Goal: Navigation & Orientation: Find specific page/section

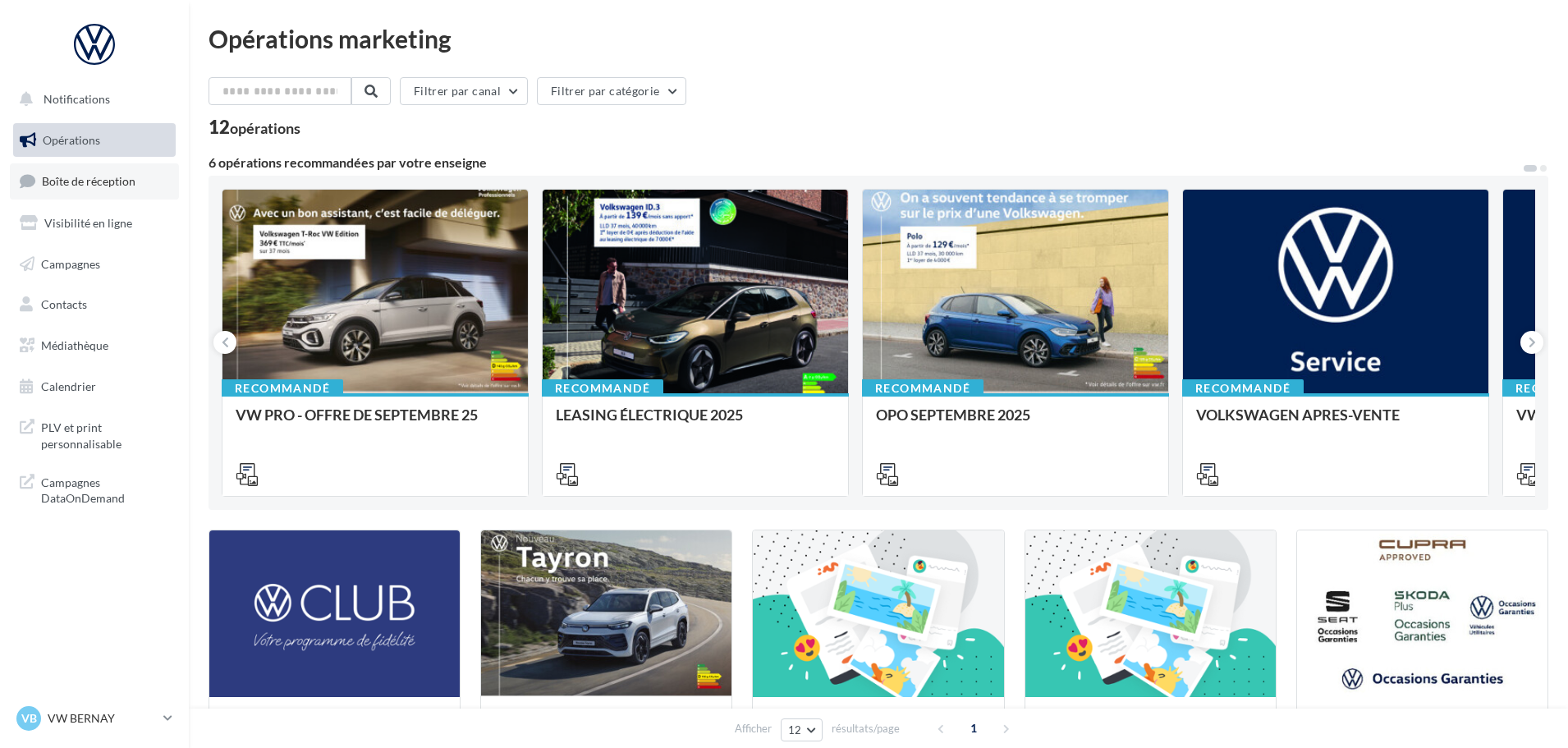
click at [98, 182] on span "Boîte de réception" at bounding box center [89, 180] width 94 height 14
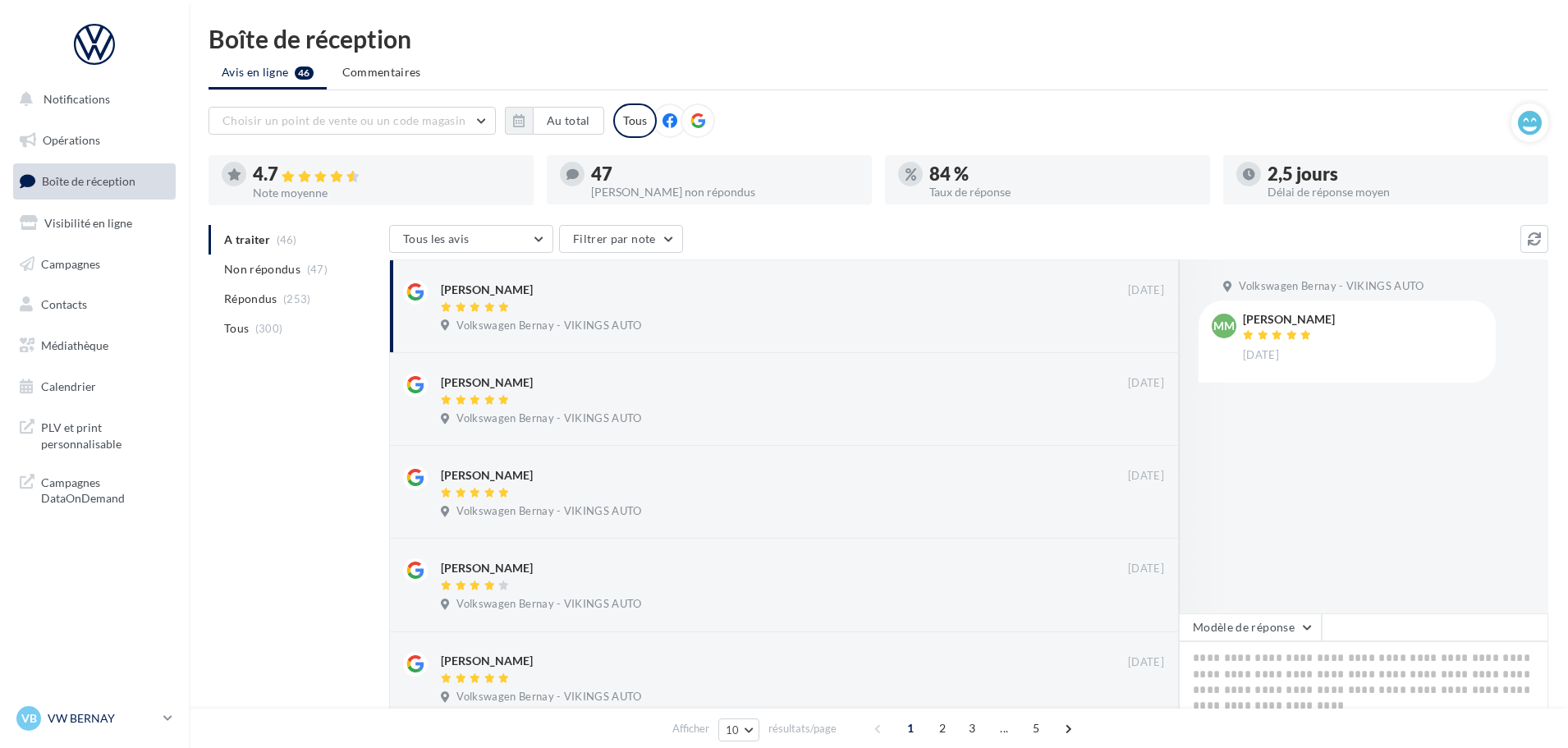
click at [104, 719] on p "VW BERNAY" at bounding box center [102, 719] width 109 height 17
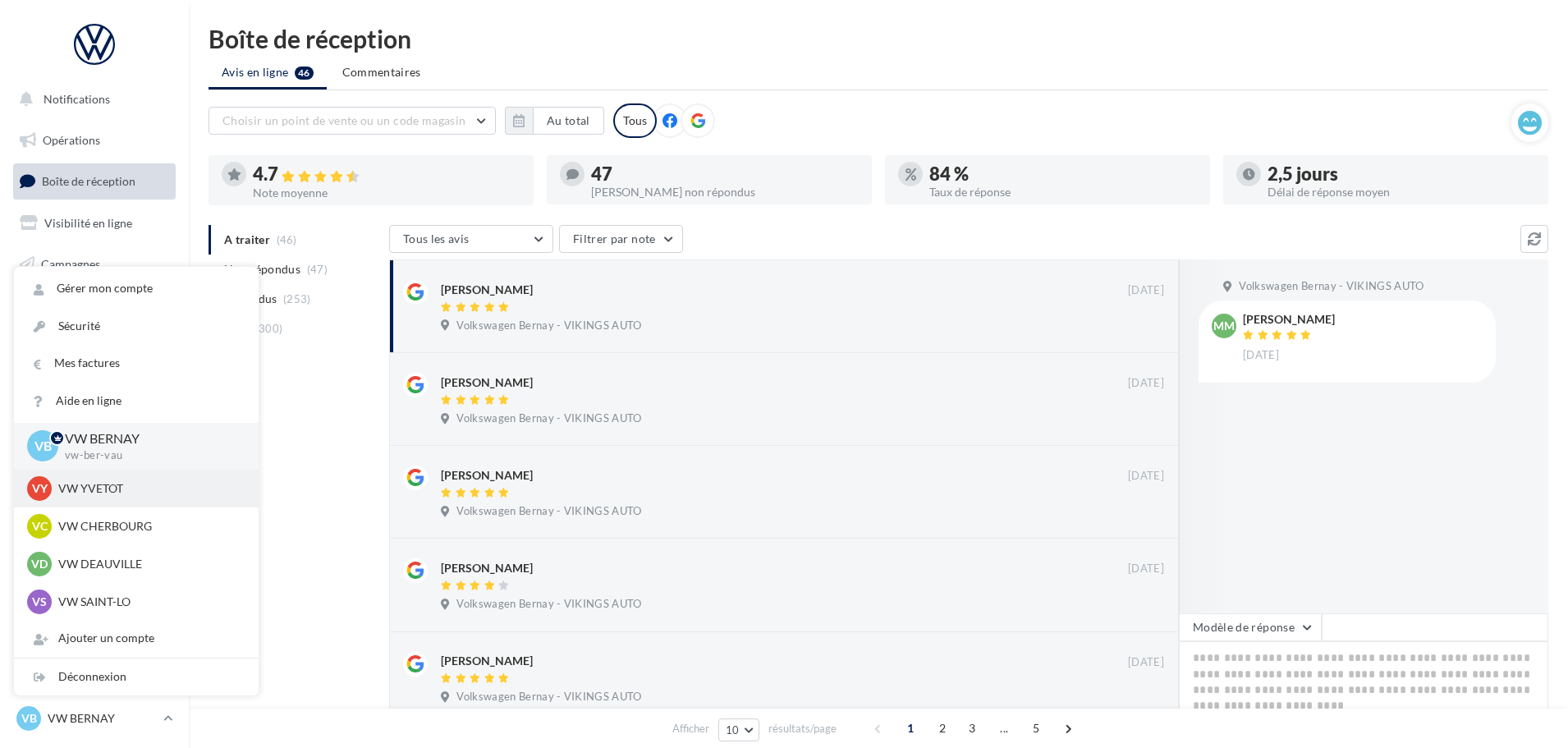
click at [122, 493] on p "VW YVETOT" at bounding box center [148, 489] width 180 height 17
